Goal: Complete application form

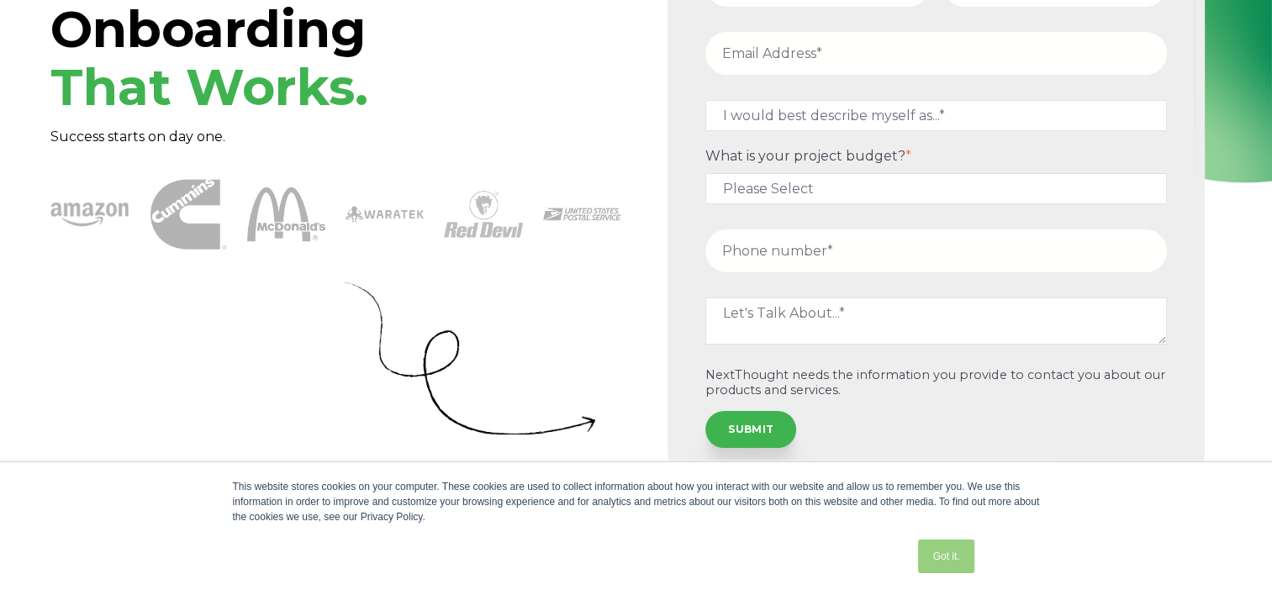
click at [938, 551] on link "Got it." at bounding box center [945, 557] width 55 height 34
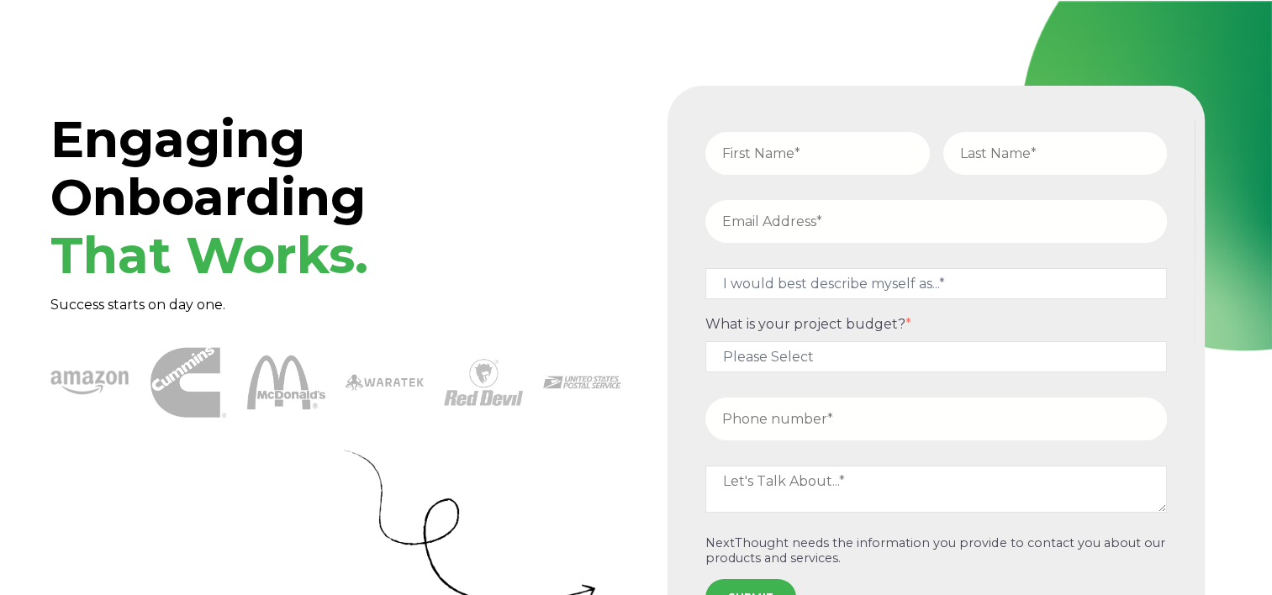
click at [788, 148] on input "text" at bounding box center [817, 153] width 224 height 43
type input "Nevaeh"
type input "[PERSON_NAME]"
type input "[EMAIL_ADDRESS][DOMAIN_NAME]"
type input "15754373500"
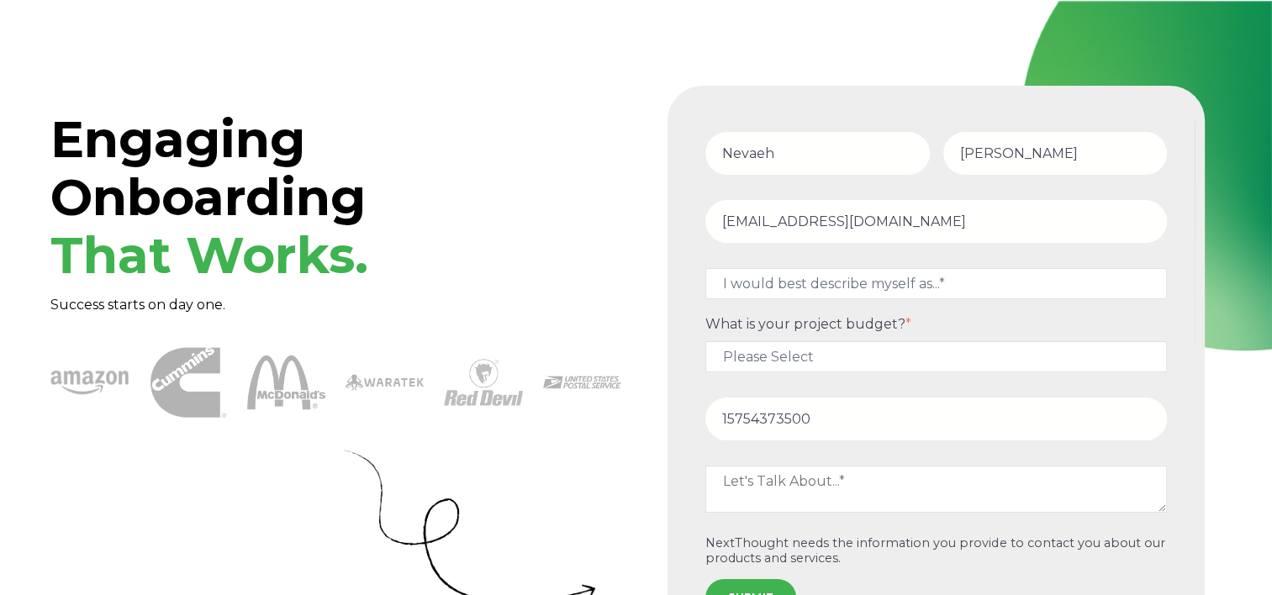
drag, startPoint x: 920, startPoint y: 217, endPoint x: 935, endPoint y: 229, distance: 19.2
click at [921, 219] on input "[EMAIL_ADDRESS][DOMAIN_NAME]" at bounding box center [935, 221] width 461 height 43
drag, startPoint x: 948, startPoint y: 228, endPoint x: 571, endPoint y: 239, distance: 377.6
click at [571, 239] on div "Engaging Onboarding That Works. Success starts on day one." at bounding box center [635, 370] width 1171 height 568
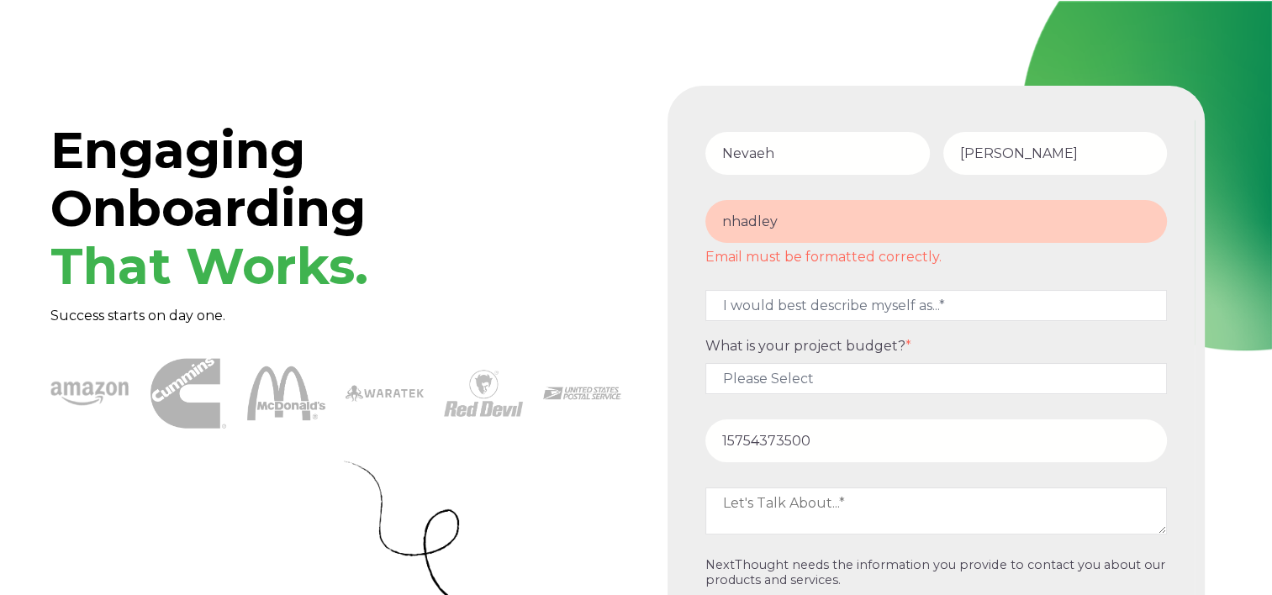
type input "[EMAIL_ADDRESS][DOMAIN_NAME]"
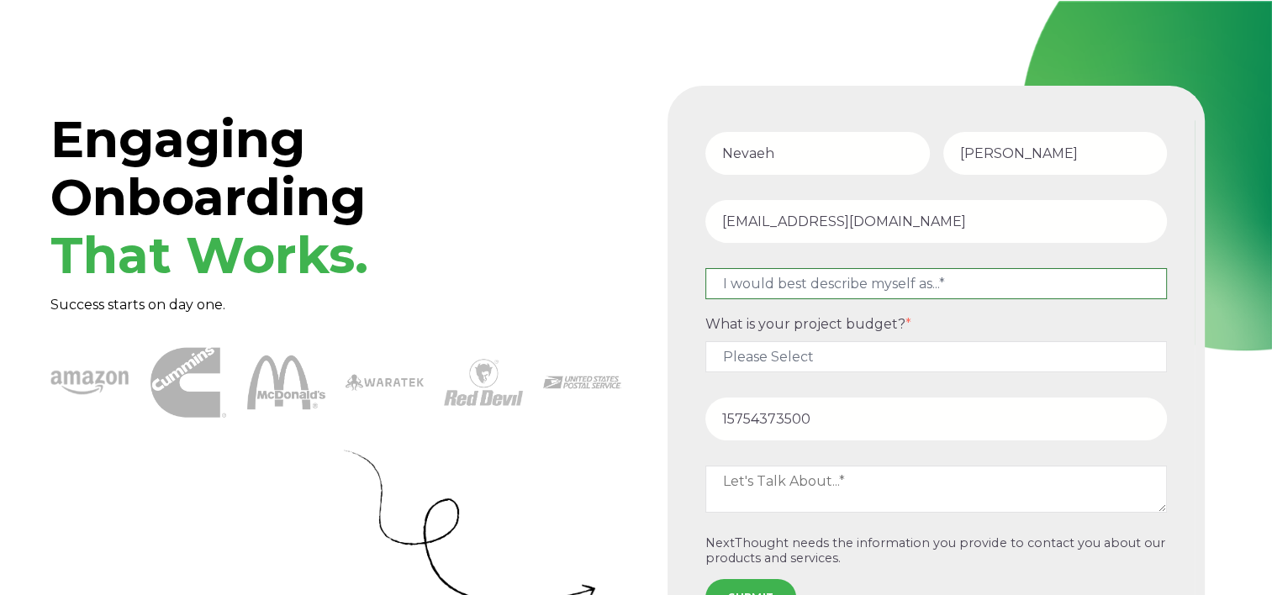
click at [822, 288] on select "I would best describe myself as...* Other I am an executive or owner of a compa…" at bounding box center [935, 283] width 461 height 31
select select "persona_3"
click at [705, 268] on select "I would best describe myself as...* Other I am an executive or owner of a compa…" at bounding box center [935, 283] width 461 height 31
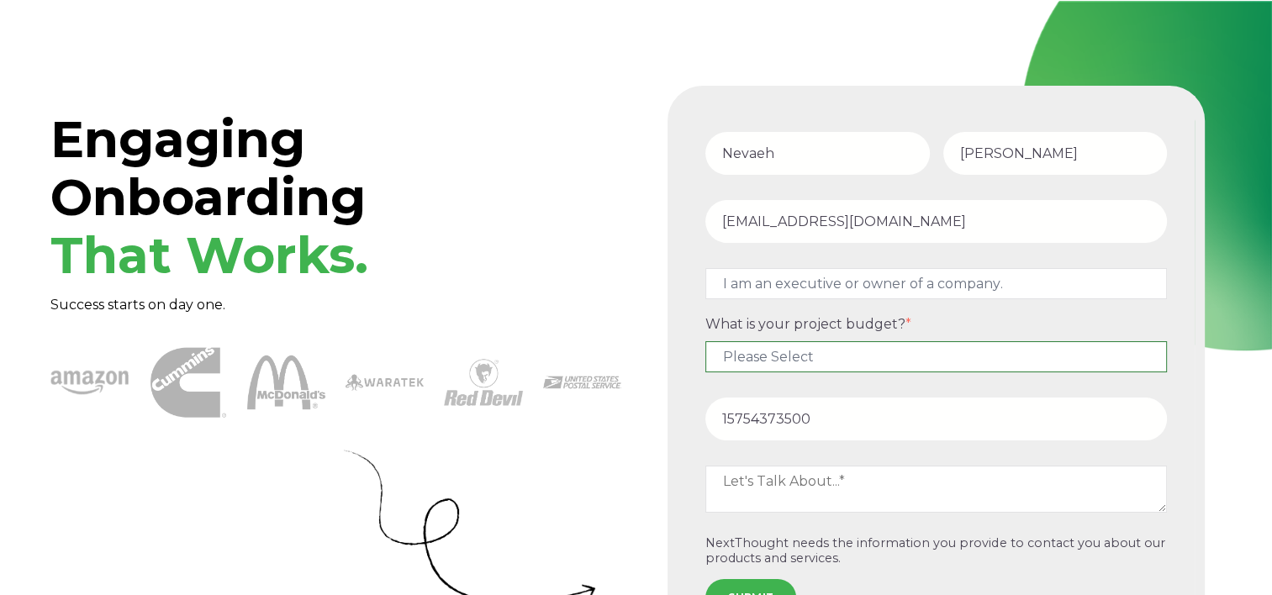
click at [820, 351] on select "Please Select $5,000 - $15,000 $15,000 - $25,000 $25,000 - $50,000 $50,000+" at bounding box center [935, 356] width 461 height 31
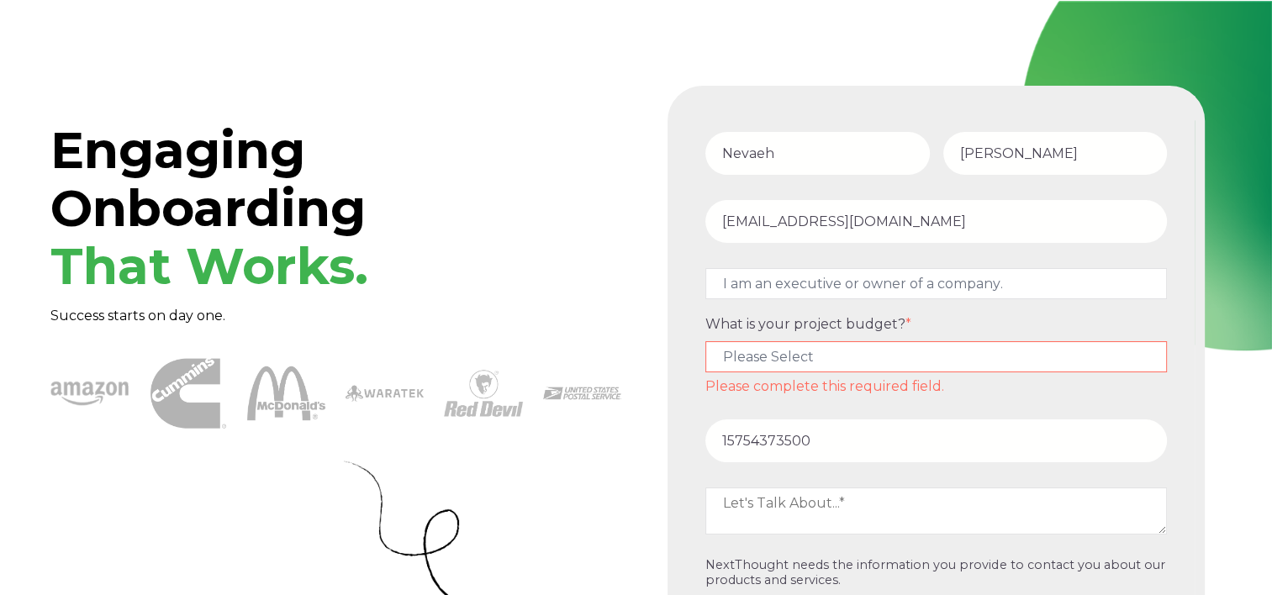
click at [629, 408] on div "Engaging Onboarding That Works. Success starts on day one." at bounding box center [635, 381] width 1171 height 590
click at [607, 456] on div at bounding box center [482, 523] width 278 height 181
